Goal: Task Accomplishment & Management: Use online tool/utility

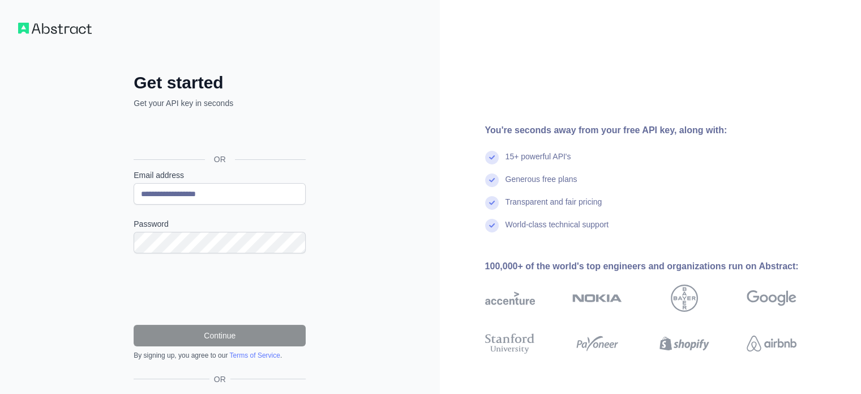
click at [517, 265] on div "100,000+ of the world's top engineers and organizations run on Abstract:" at bounding box center [659, 266] width 348 height 14
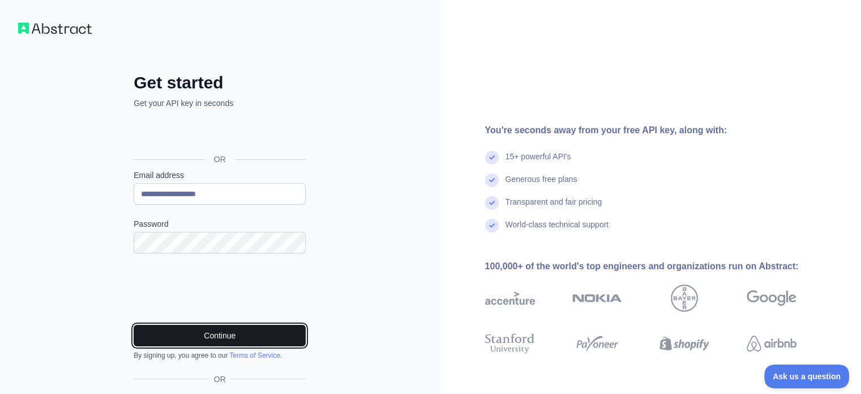
click at [207, 331] on button "Continue" at bounding box center [220, 335] width 172 height 22
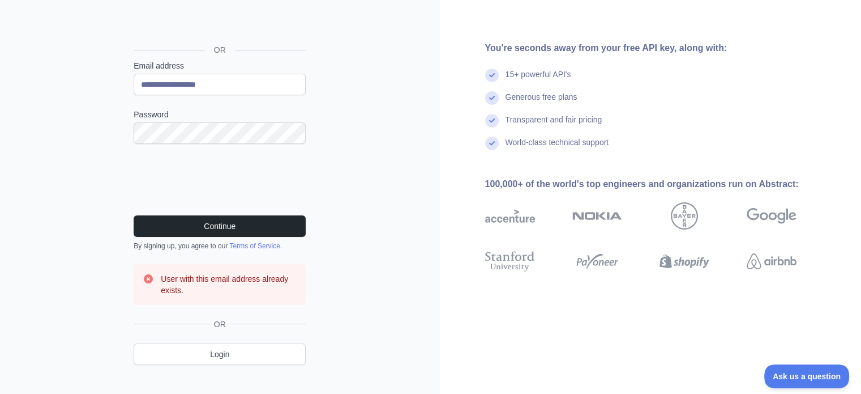
scroll to position [124, 0]
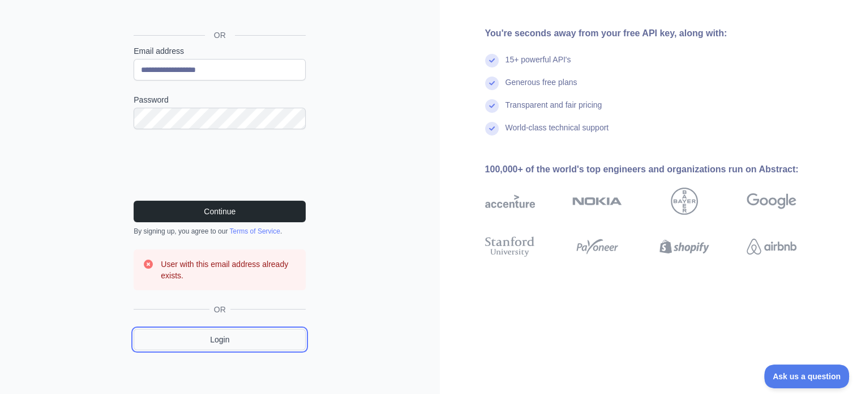
click at [220, 337] on link "Login" at bounding box center [220, 339] width 172 height 22
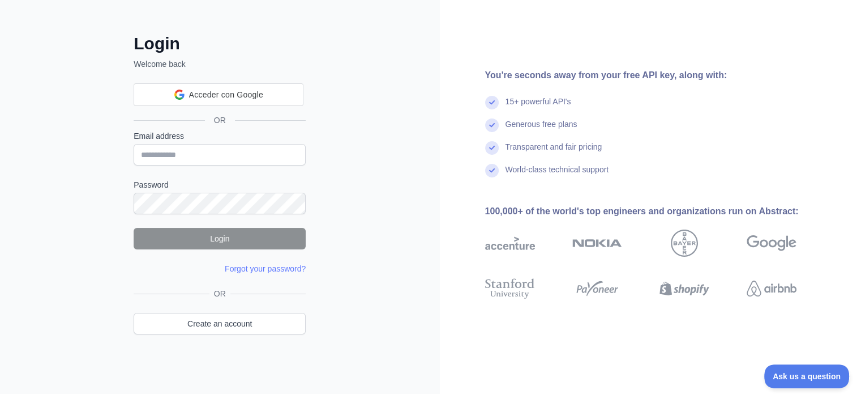
scroll to position [37, 0]
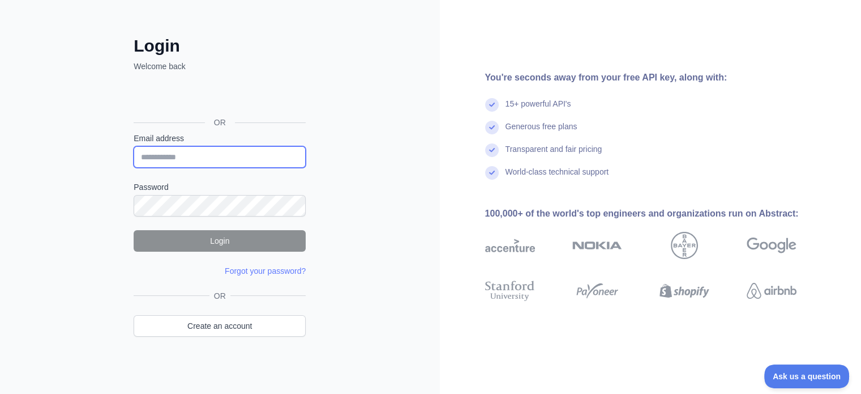
type input "**********"
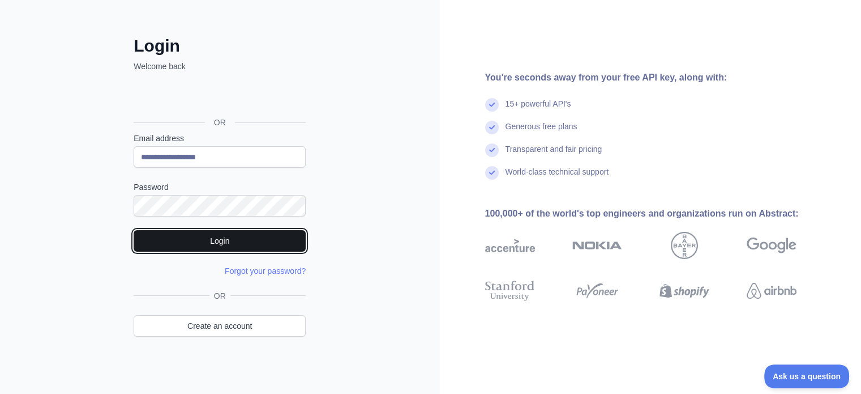
click at [215, 231] on button "Login" at bounding box center [220, 241] width 172 height 22
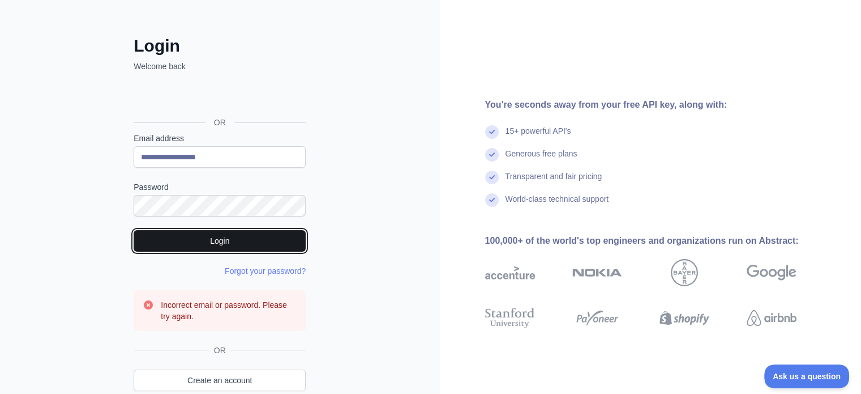
click at [219, 237] on button "Login" at bounding box center [220, 241] width 172 height 22
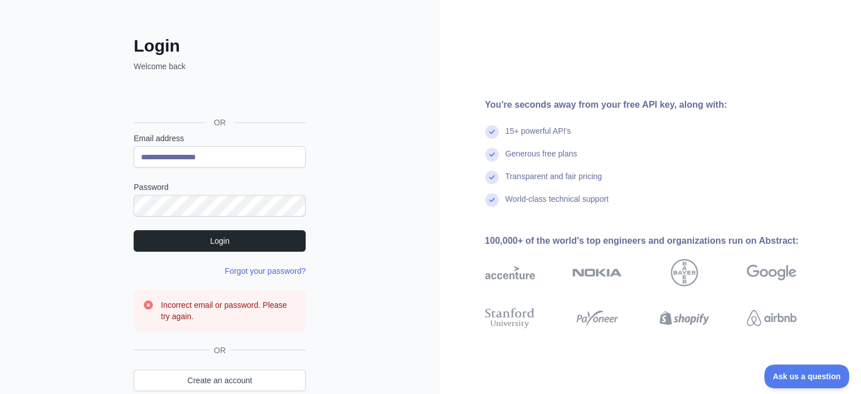
click at [251, 268] on link "Forgot your password?" at bounding box center [265, 270] width 81 height 9
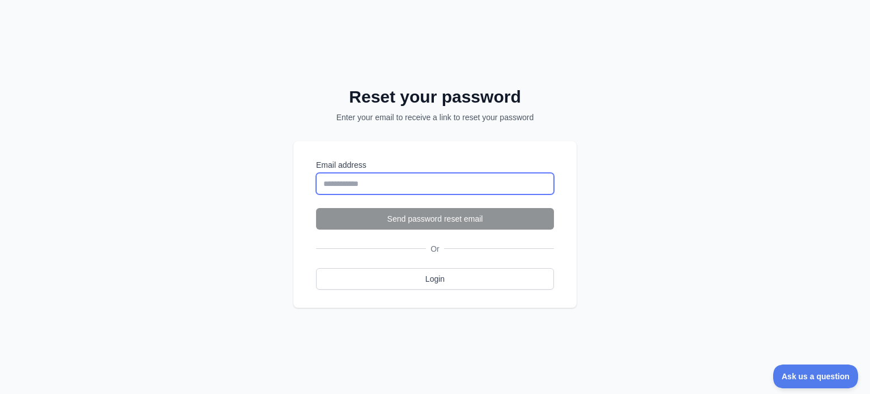
click at [350, 178] on input "Email address" at bounding box center [435, 184] width 238 height 22
type input "**********"
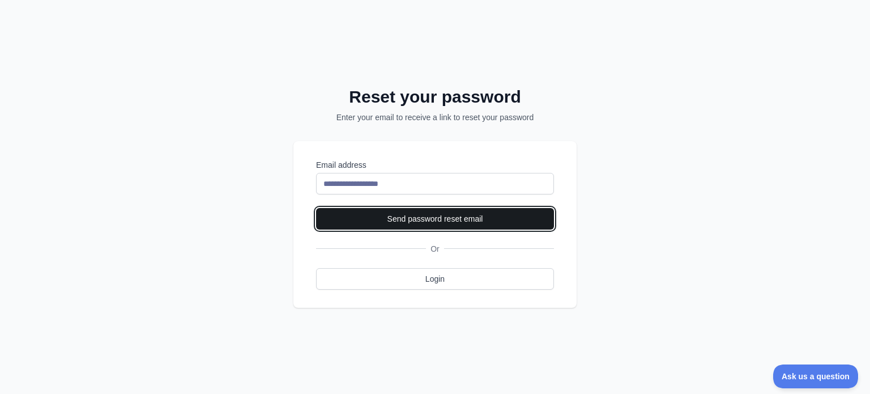
click at [427, 226] on button "Send password reset email" at bounding box center [435, 219] width 238 height 22
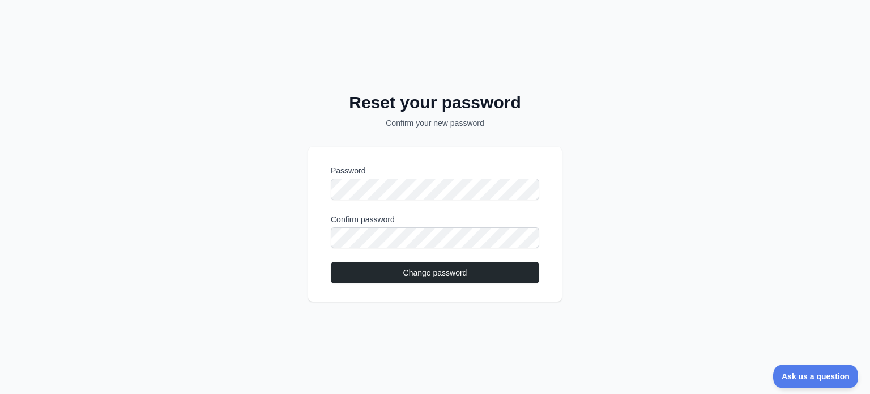
click at [582, 215] on div "Reset your password Confirm your new password Password Confirm password Change …" at bounding box center [435, 197] width 870 height 394
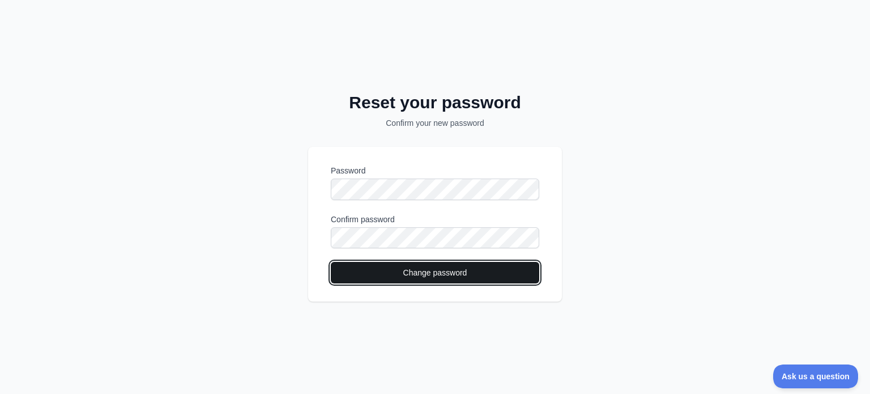
click at [424, 271] on button "Change password" at bounding box center [435, 273] width 208 height 22
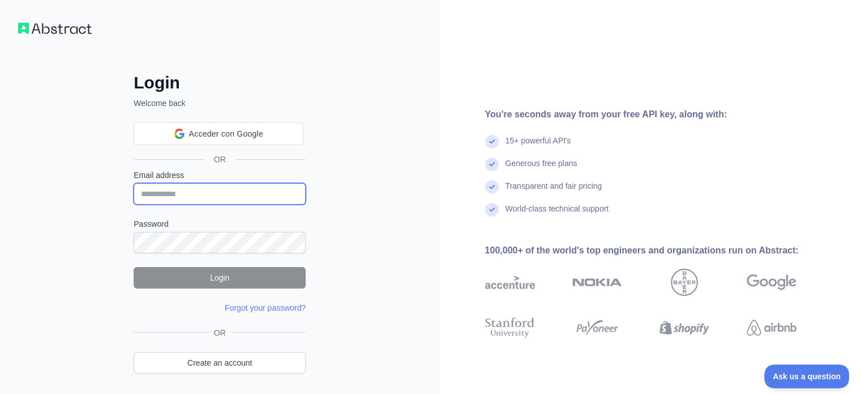
type input "**********"
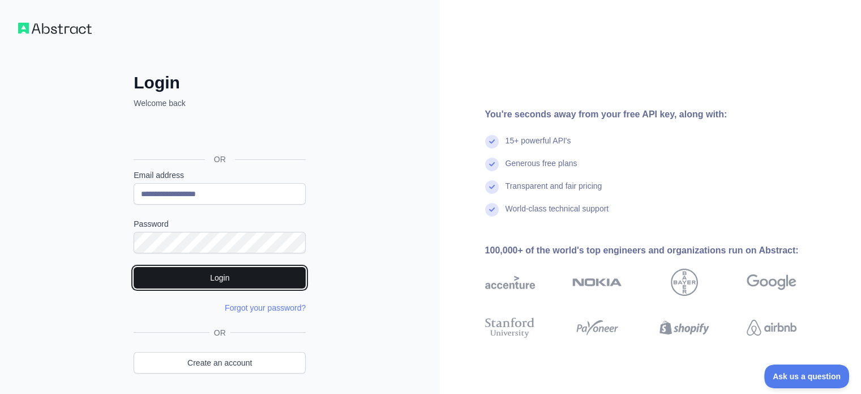
click at [224, 281] on button "Login" at bounding box center [220, 278] width 172 height 22
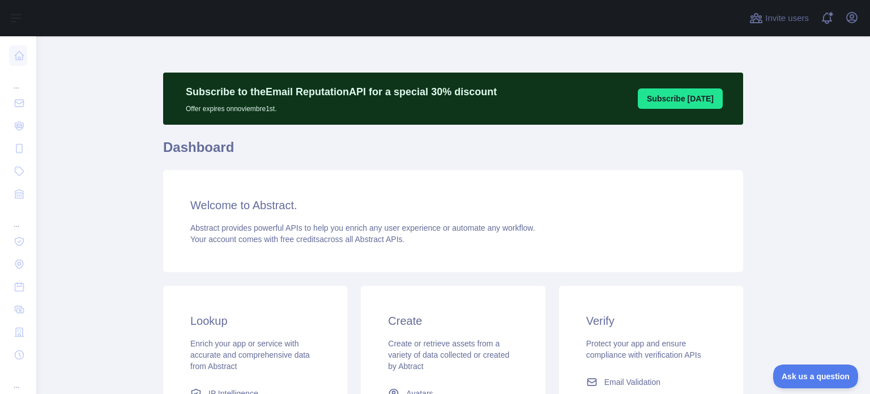
click at [681, 100] on button "Subscribe today" at bounding box center [680, 98] width 85 height 20
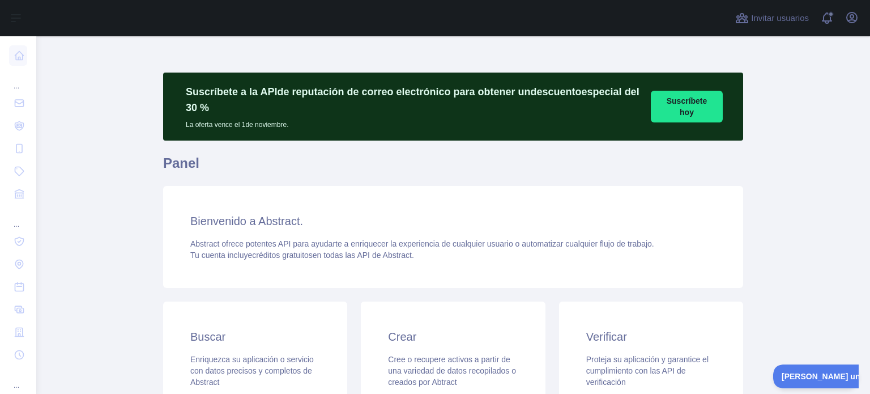
click at [768, 134] on main "Suscríbete a la API de reputación de correo electrónico para obtener un descuen…" at bounding box center [452, 214] width 833 height 357
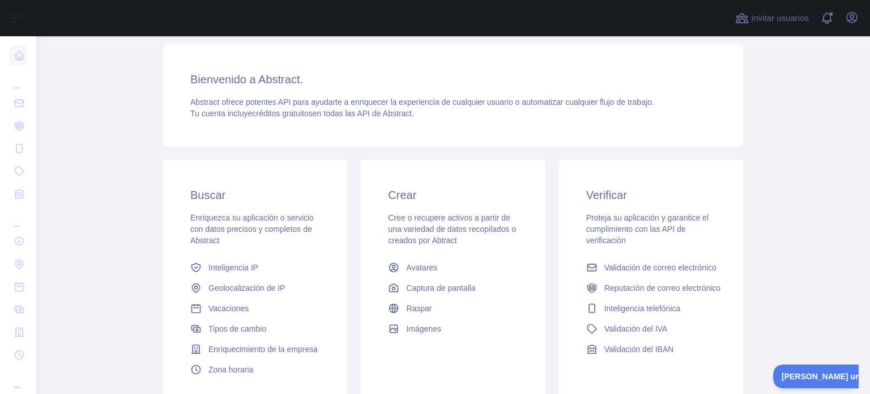
scroll to position [204, 0]
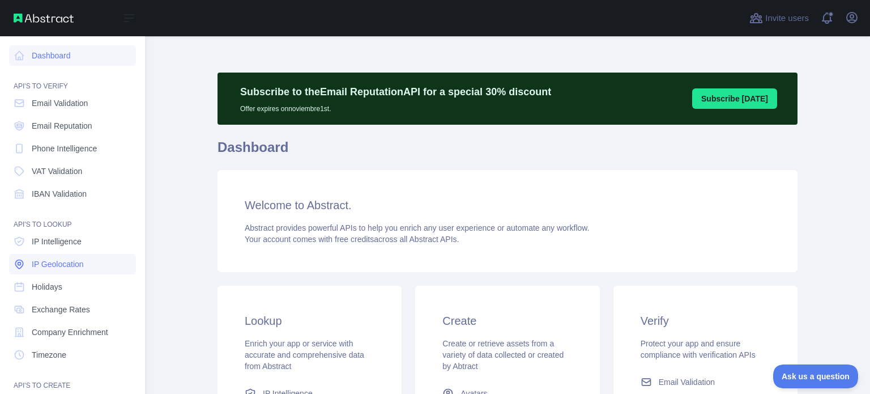
click at [49, 267] on span "IP Geolocation" at bounding box center [58, 263] width 52 height 11
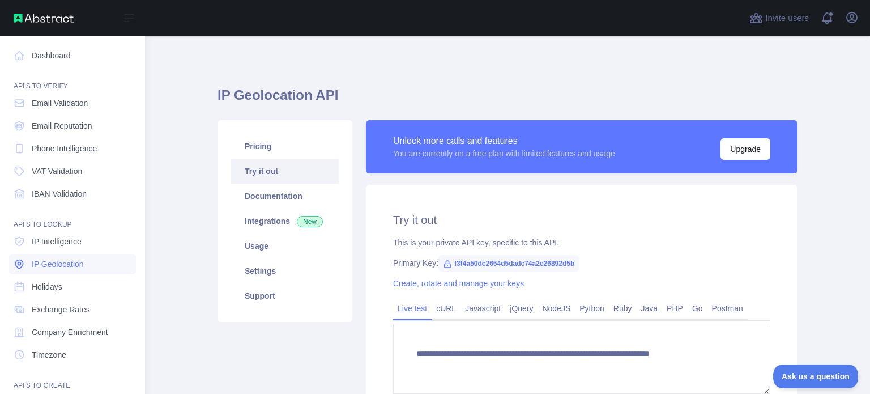
type textarea "**********"
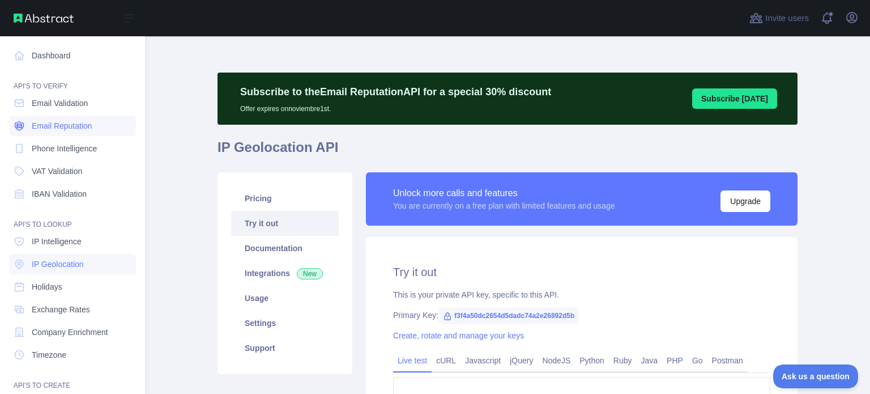
click at [61, 131] on link "Email Reputation" at bounding box center [72, 126] width 127 height 20
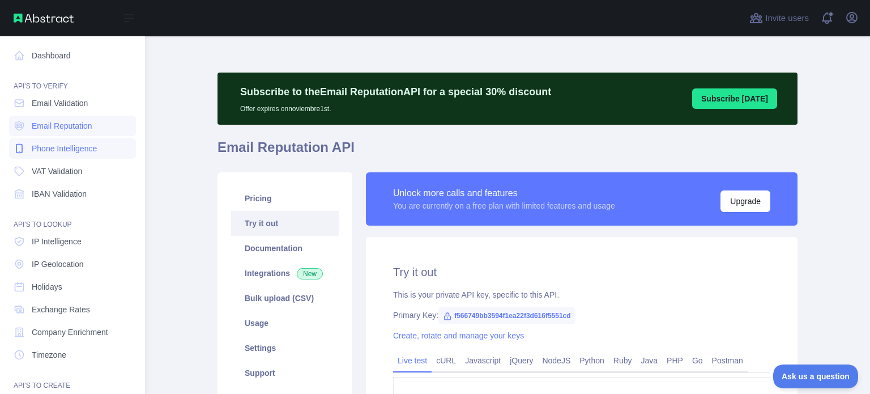
click at [61, 149] on span "Phone Intelligence" at bounding box center [64, 148] width 65 height 11
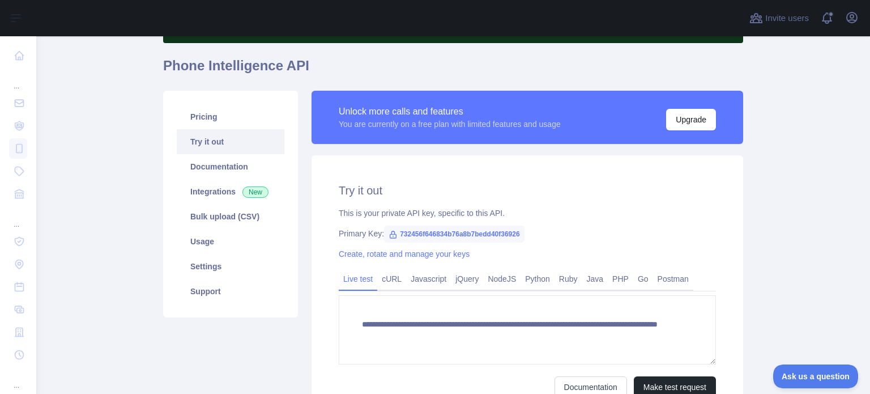
scroll to position [116, 0]
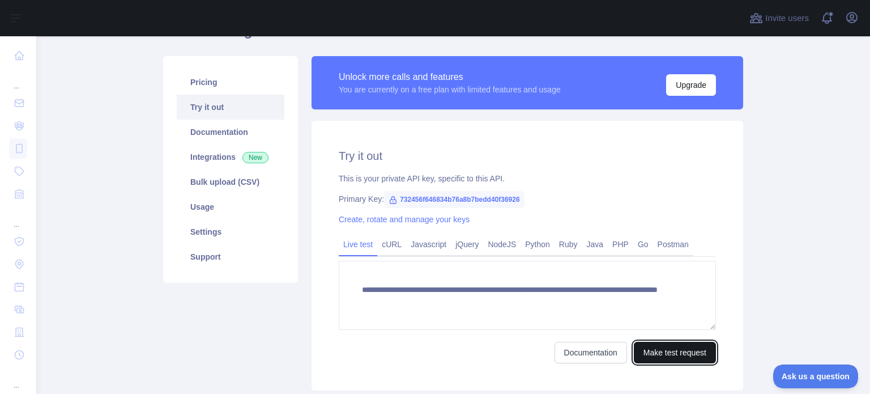
click at [649, 351] on button "Make test request" at bounding box center [675, 352] width 82 height 22
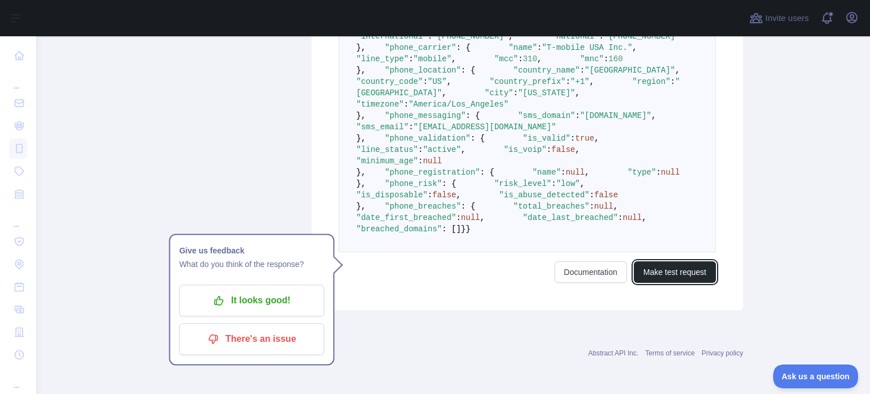
scroll to position [0, 0]
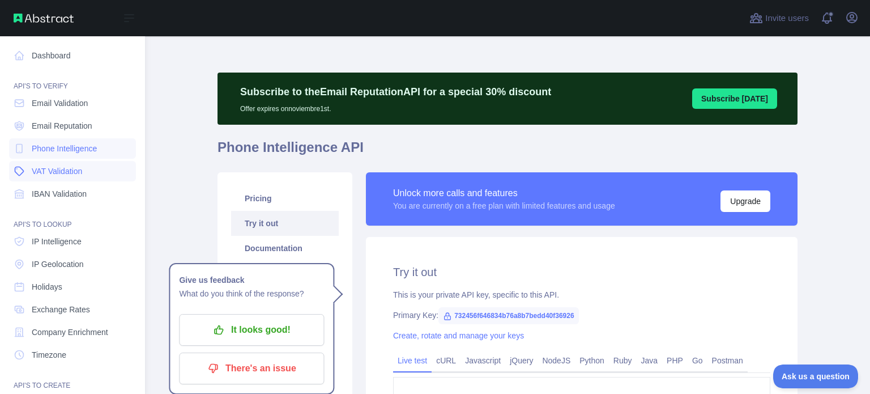
click at [46, 165] on link "VAT Validation" at bounding box center [72, 171] width 127 height 20
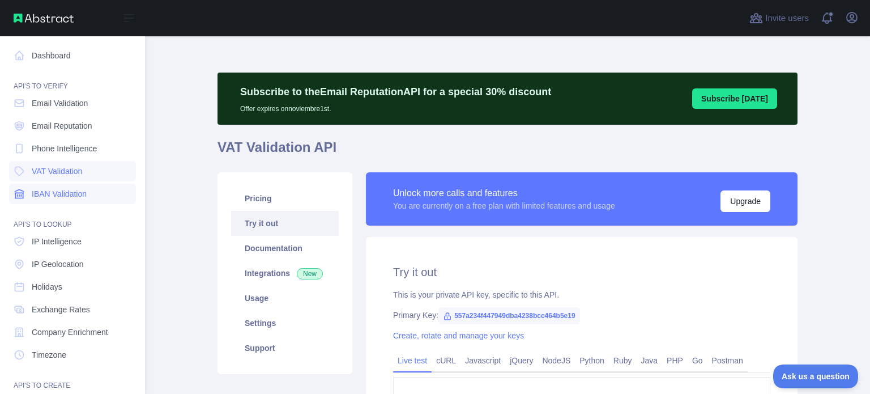
click at [44, 192] on span "IBAN Validation" at bounding box center [59, 193] width 55 height 11
